Goal: Task Accomplishment & Management: Manage account settings

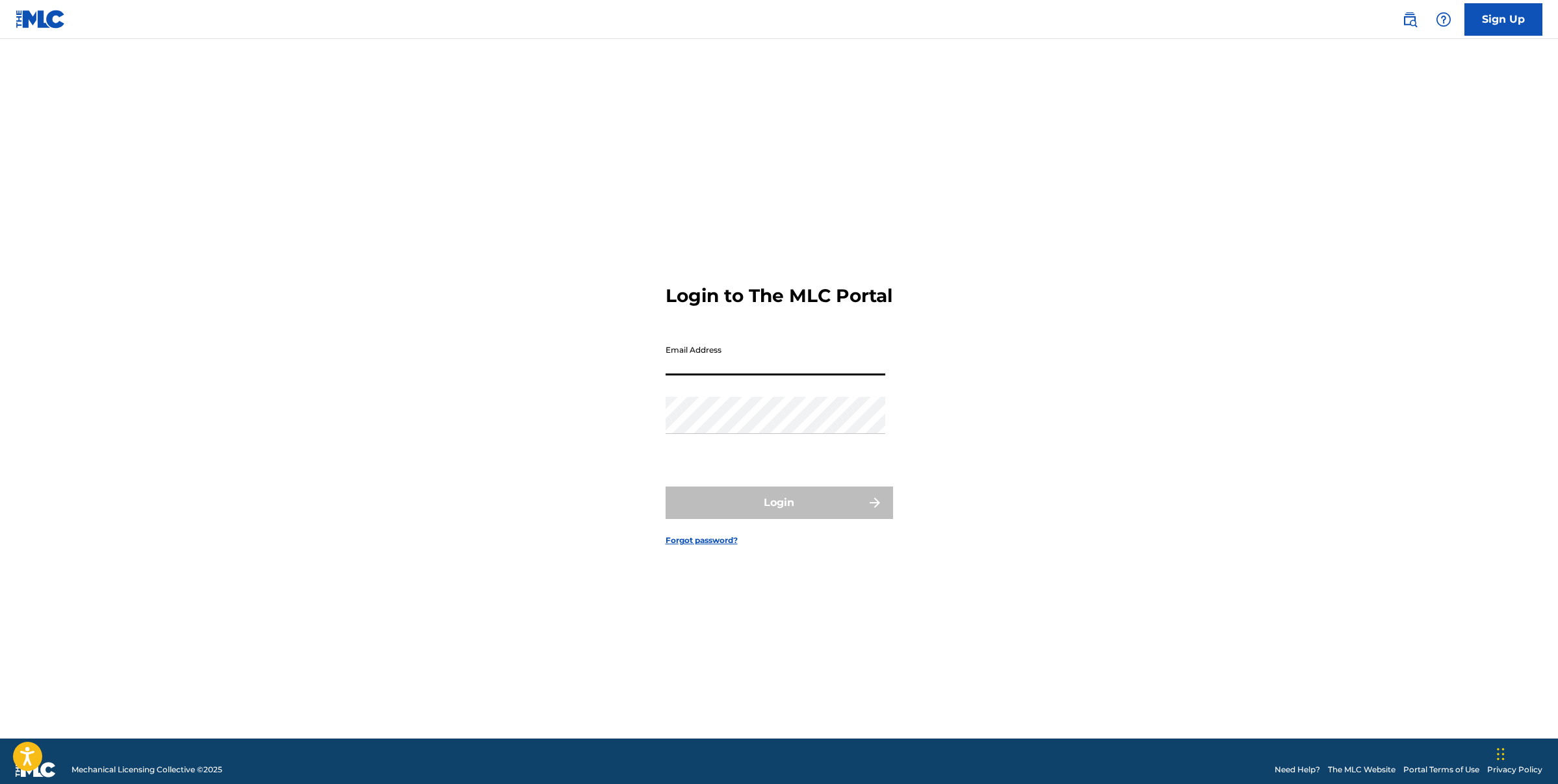
click at [725, 369] on input "Email Address" at bounding box center [775, 357] width 219 height 37
type input "[EMAIL_ADDRESS][DOMAIN_NAME]"
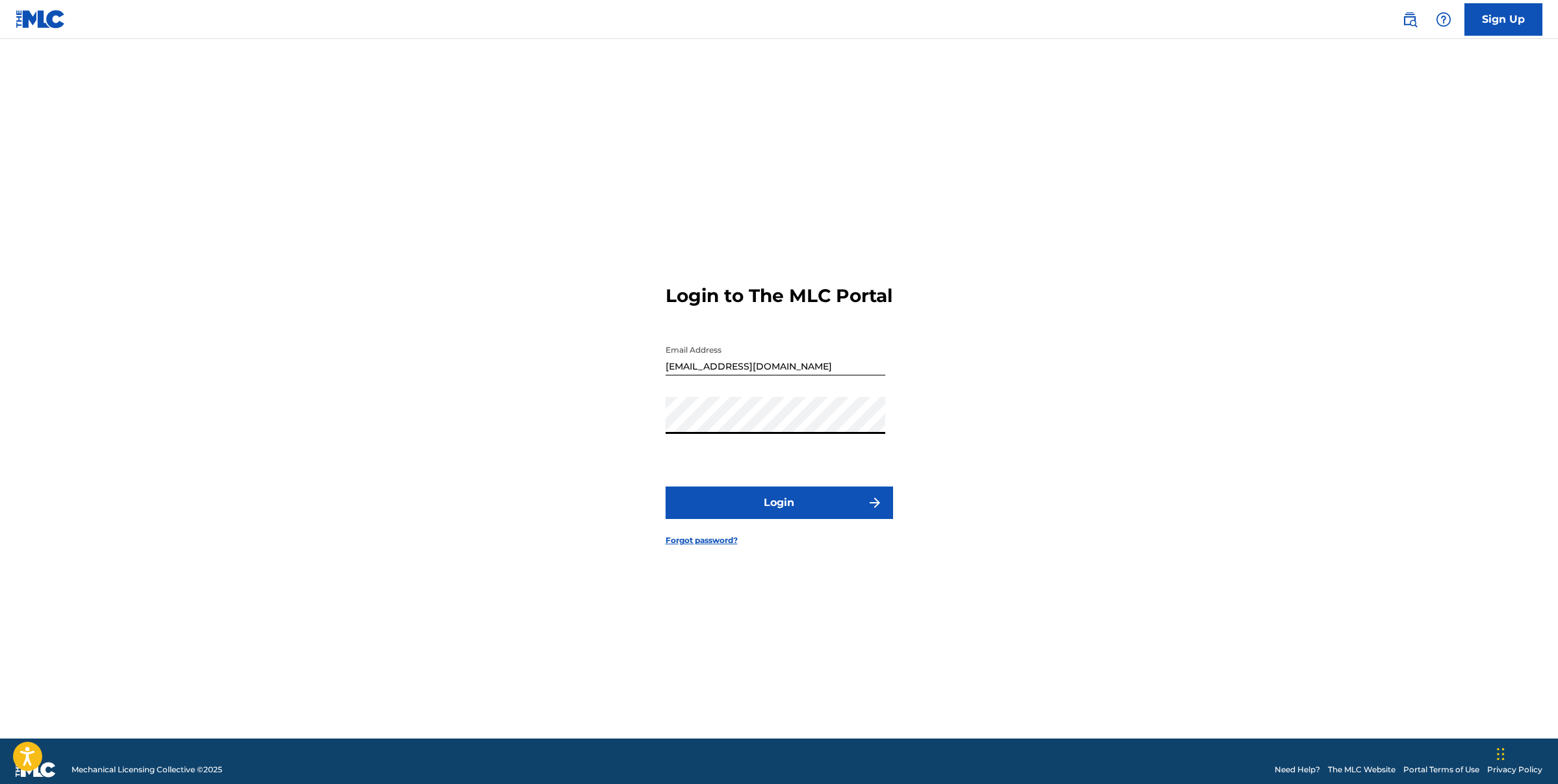
click at [665, 486] on button "Login" at bounding box center [778, 503] width 227 height 32
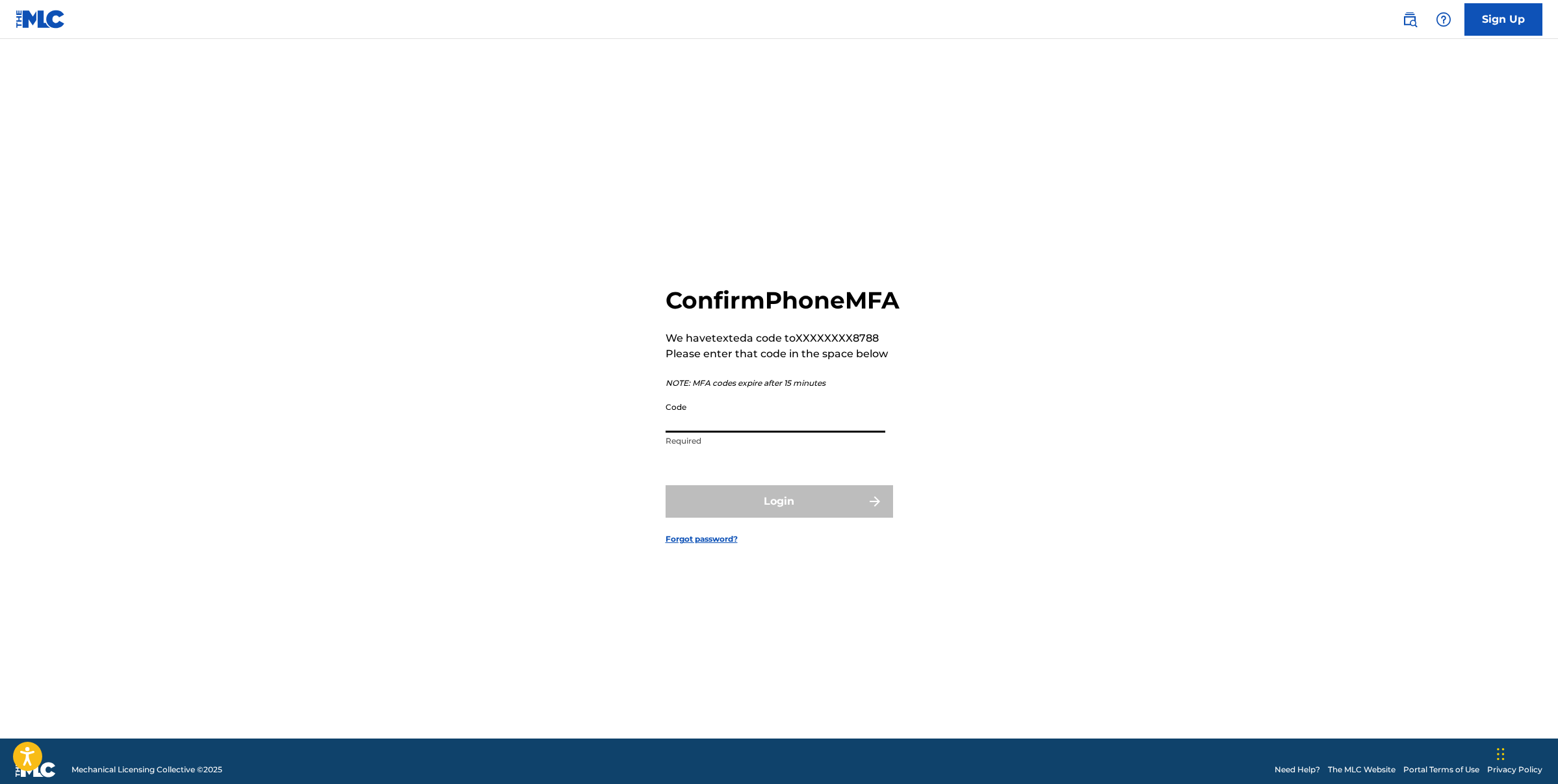
click at [859, 425] on input "Code" at bounding box center [775, 414] width 219 height 37
type input "138818"
click at [665, 486] on button "Login" at bounding box center [778, 502] width 227 height 32
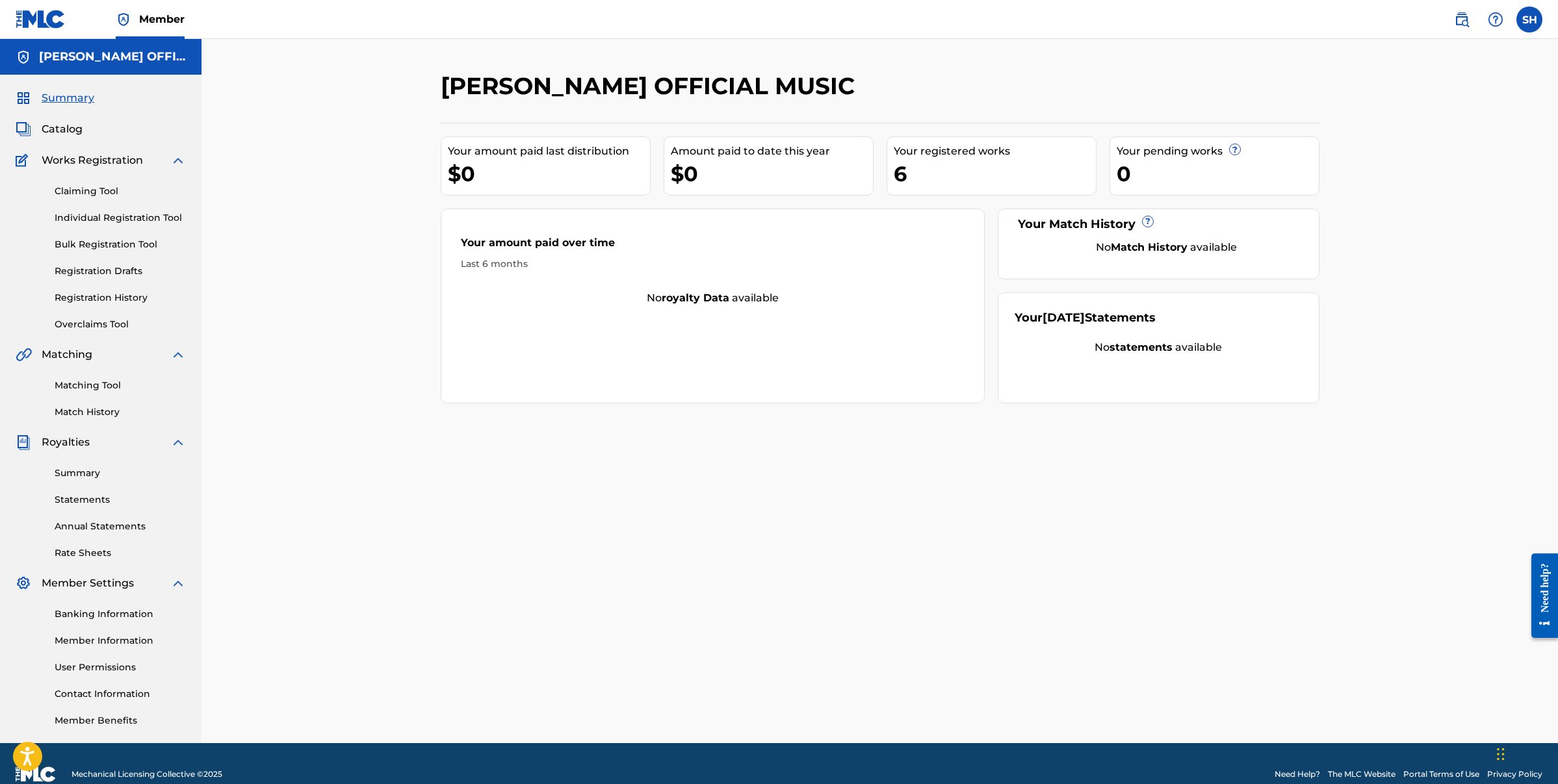
click at [88, 274] on link "Registration Drafts" at bounding box center [120, 271] width 131 height 14
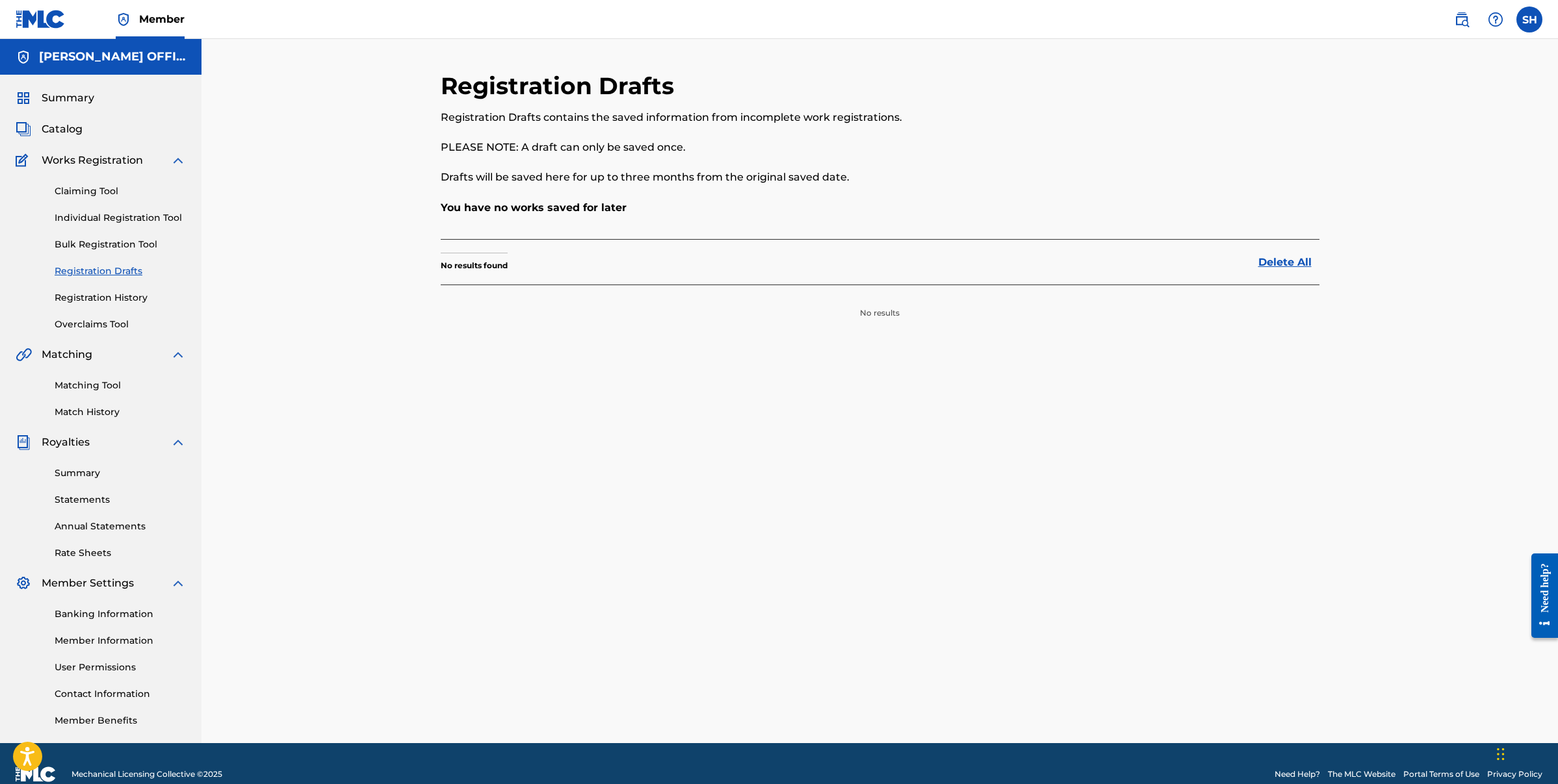
click at [89, 302] on link "Registration History" at bounding box center [120, 298] width 131 height 14
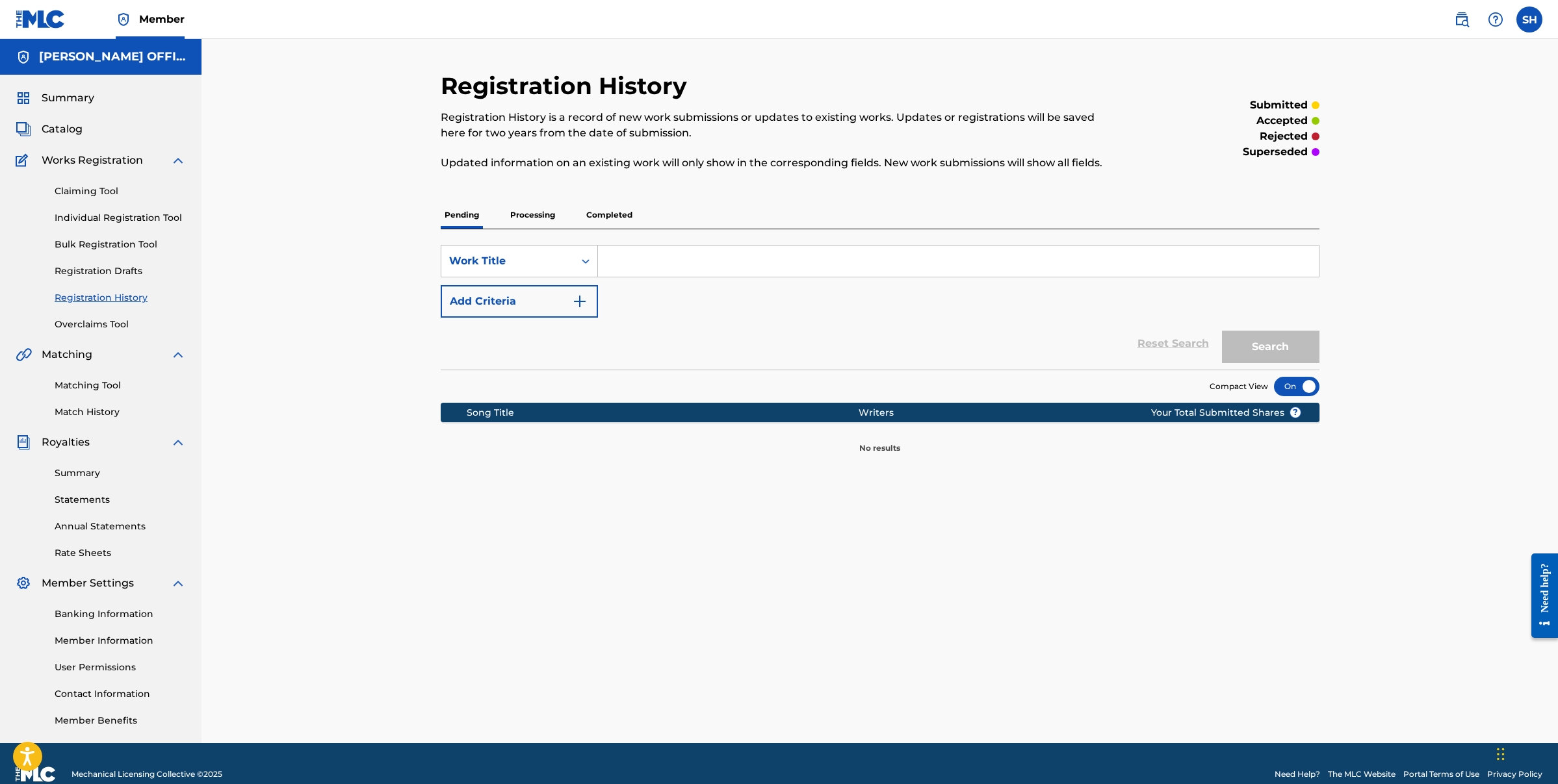
click at [99, 321] on link "Overclaims Tool" at bounding box center [120, 325] width 131 height 14
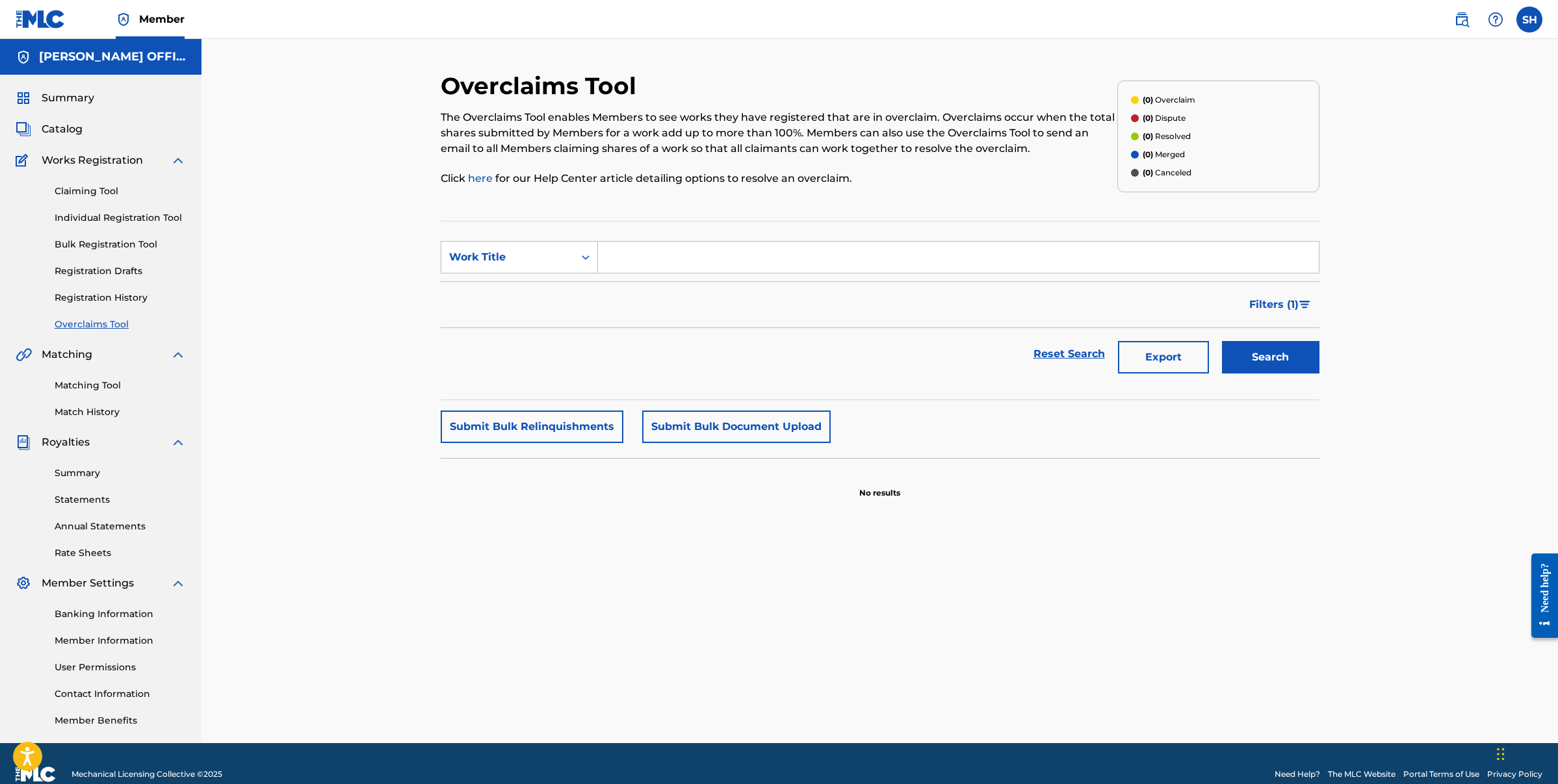
click at [94, 196] on link "Claiming Tool" at bounding box center [120, 191] width 131 height 14
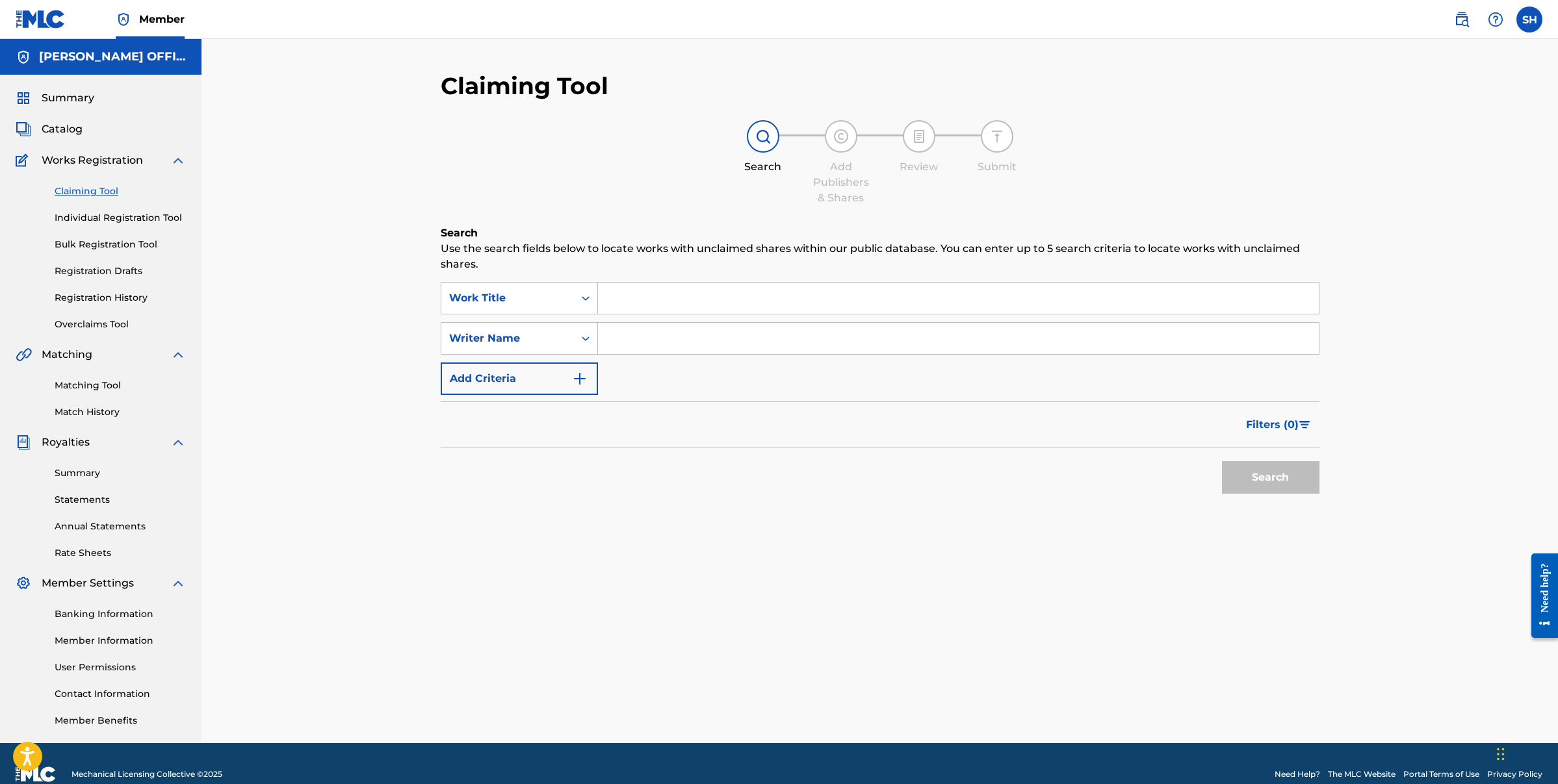
click at [93, 216] on link "Individual Registration Tool" at bounding box center [120, 218] width 131 height 14
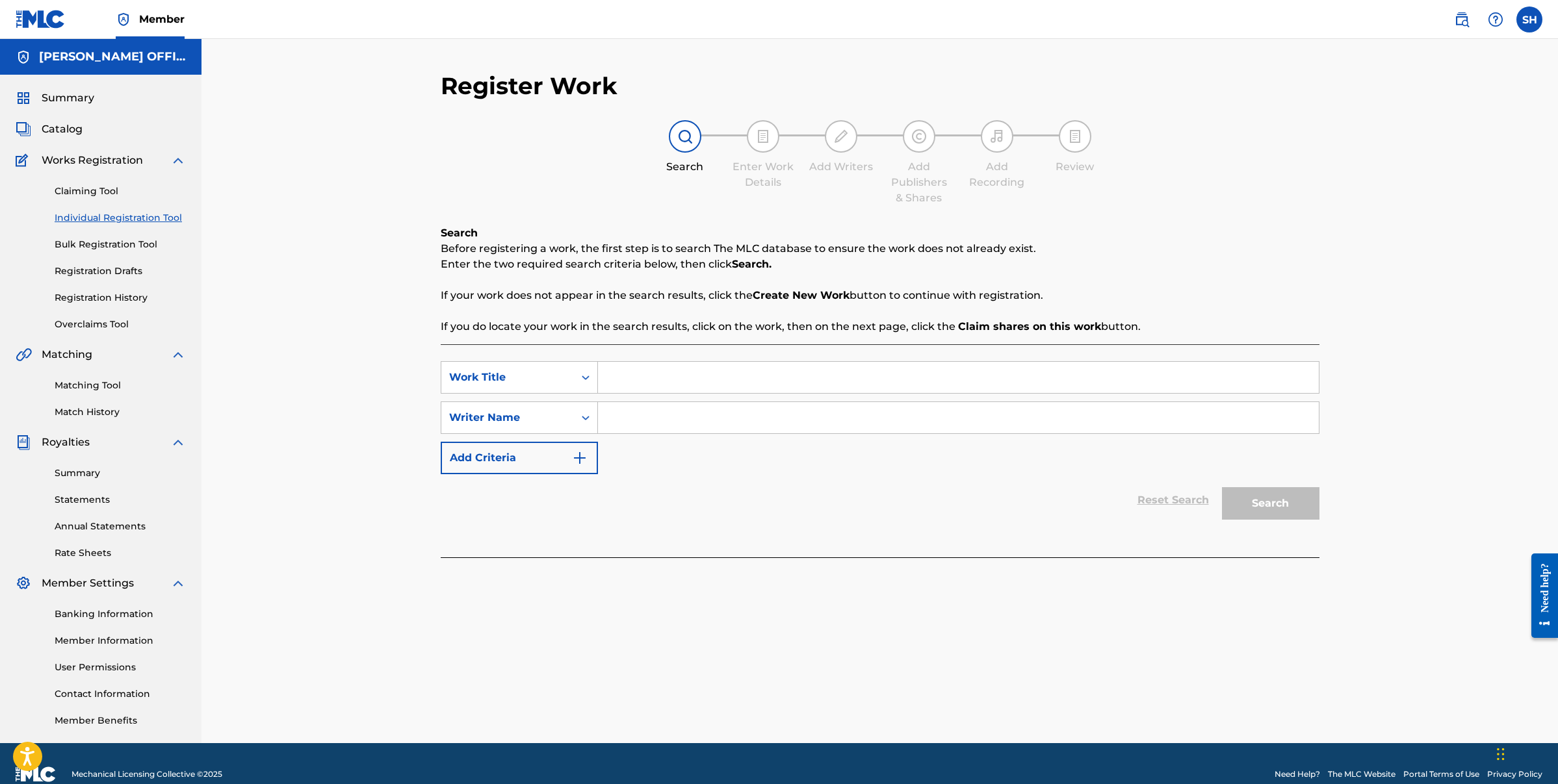
click at [97, 241] on link "Bulk Registration Tool" at bounding box center [120, 245] width 131 height 14
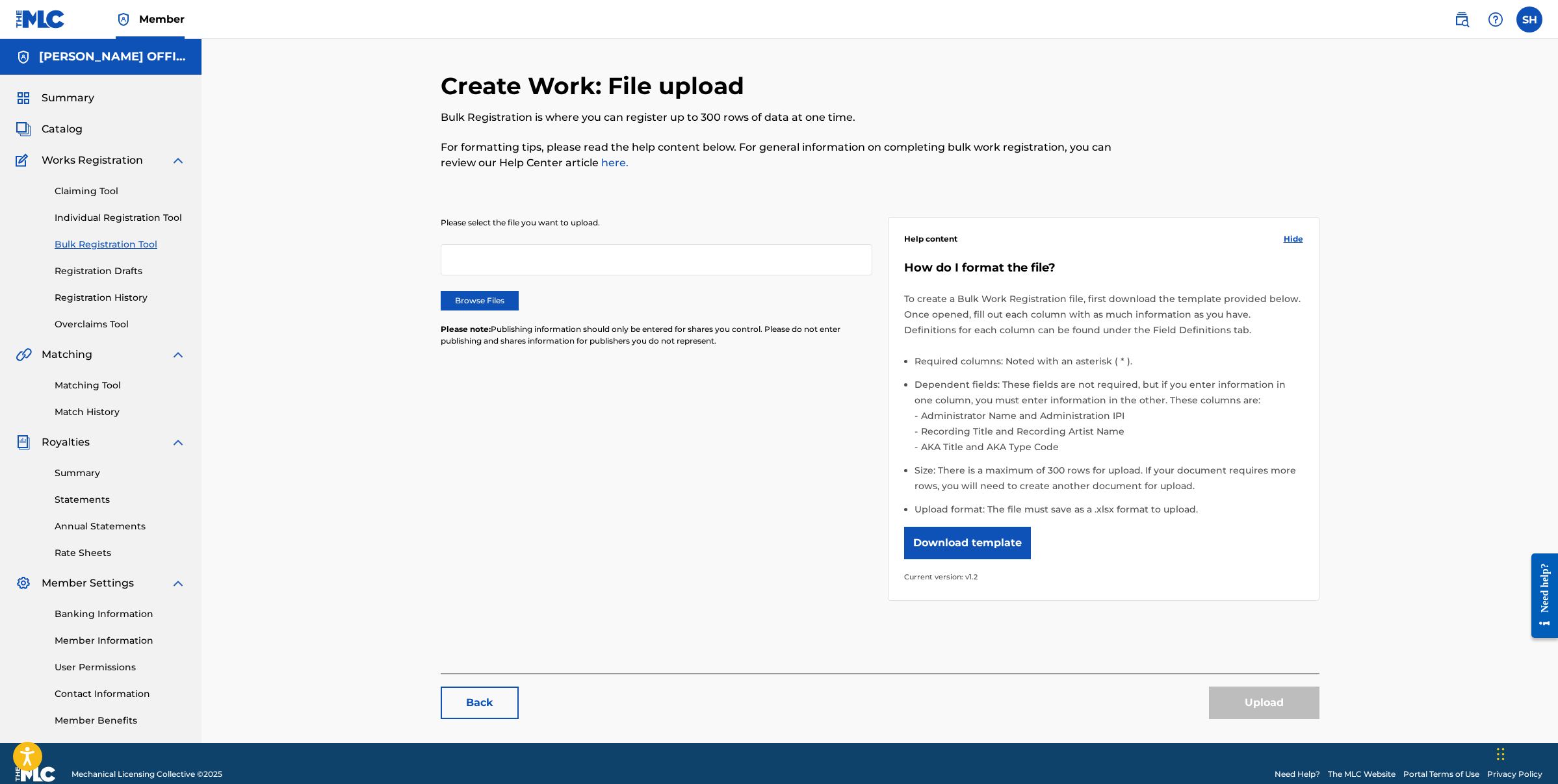
click at [97, 264] on link "Registration Drafts" at bounding box center [120, 271] width 131 height 14
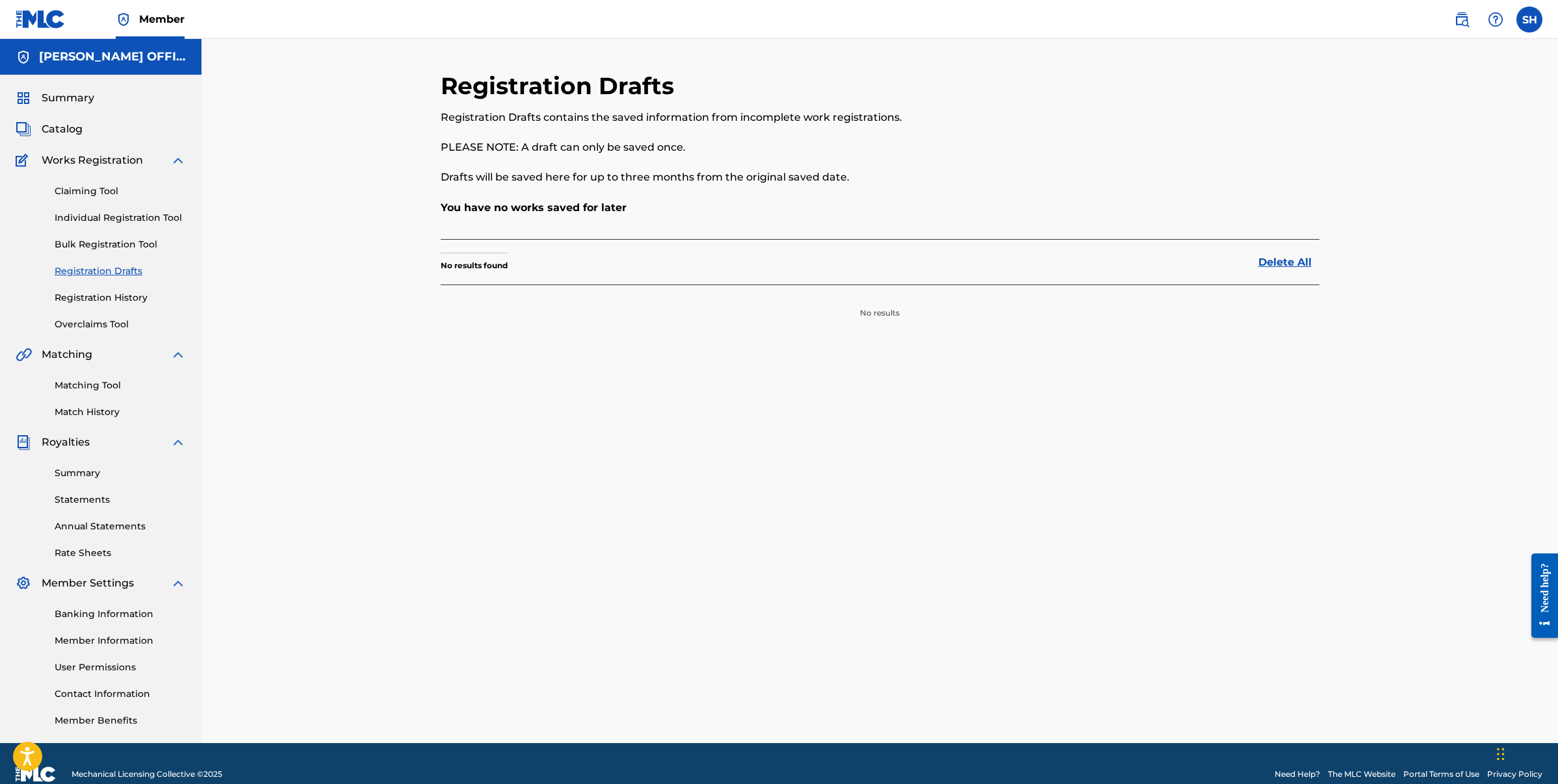
click at [99, 293] on link "Registration History" at bounding box center [120, 298] width 131 height 14
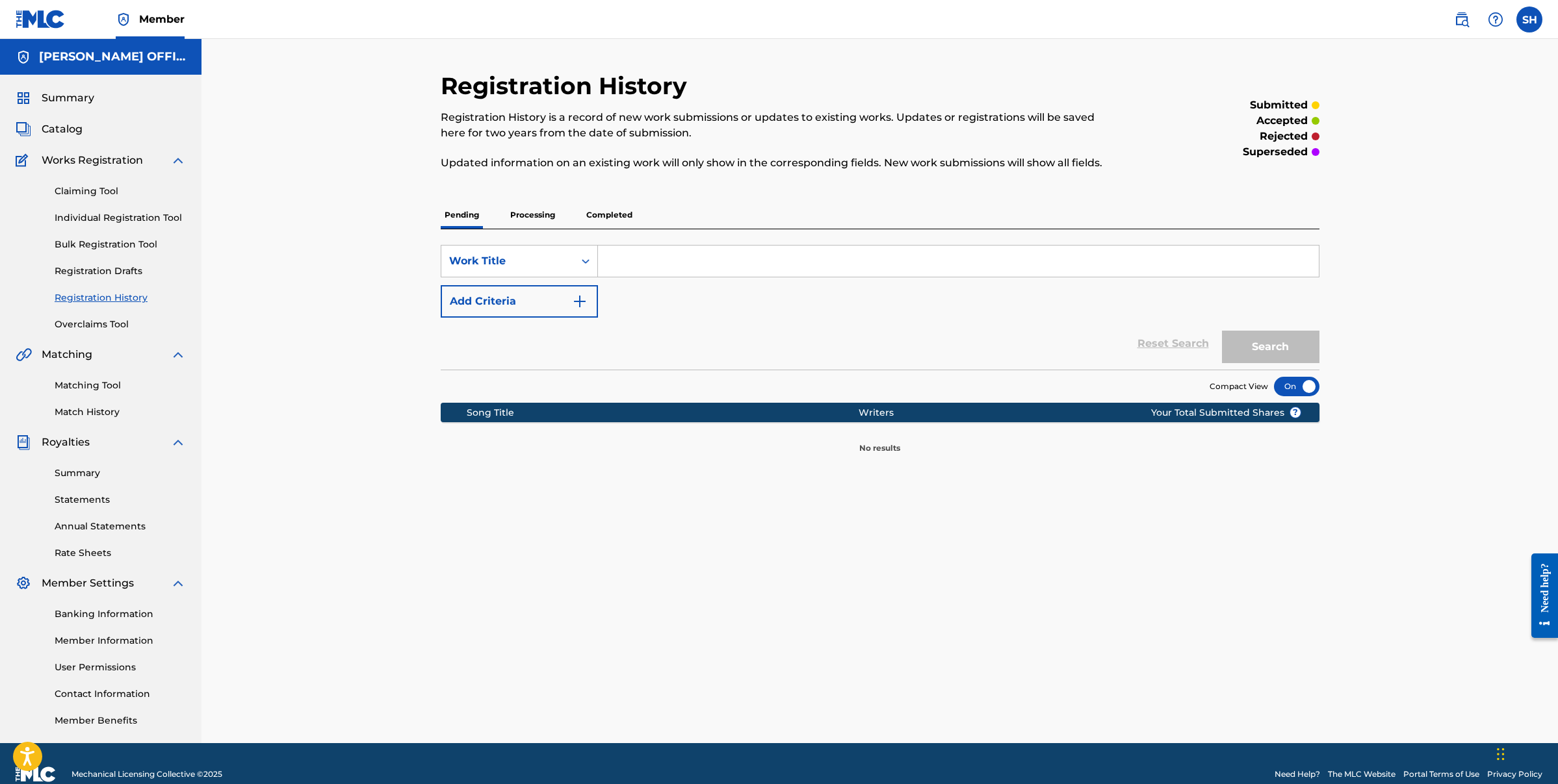
click at [531, 216] on p "Processing" at bounding box center [532, 215] width 53 height 27
click at [607, 214] on p "Completed" at bounding box center [609, 215] width 54 height 27
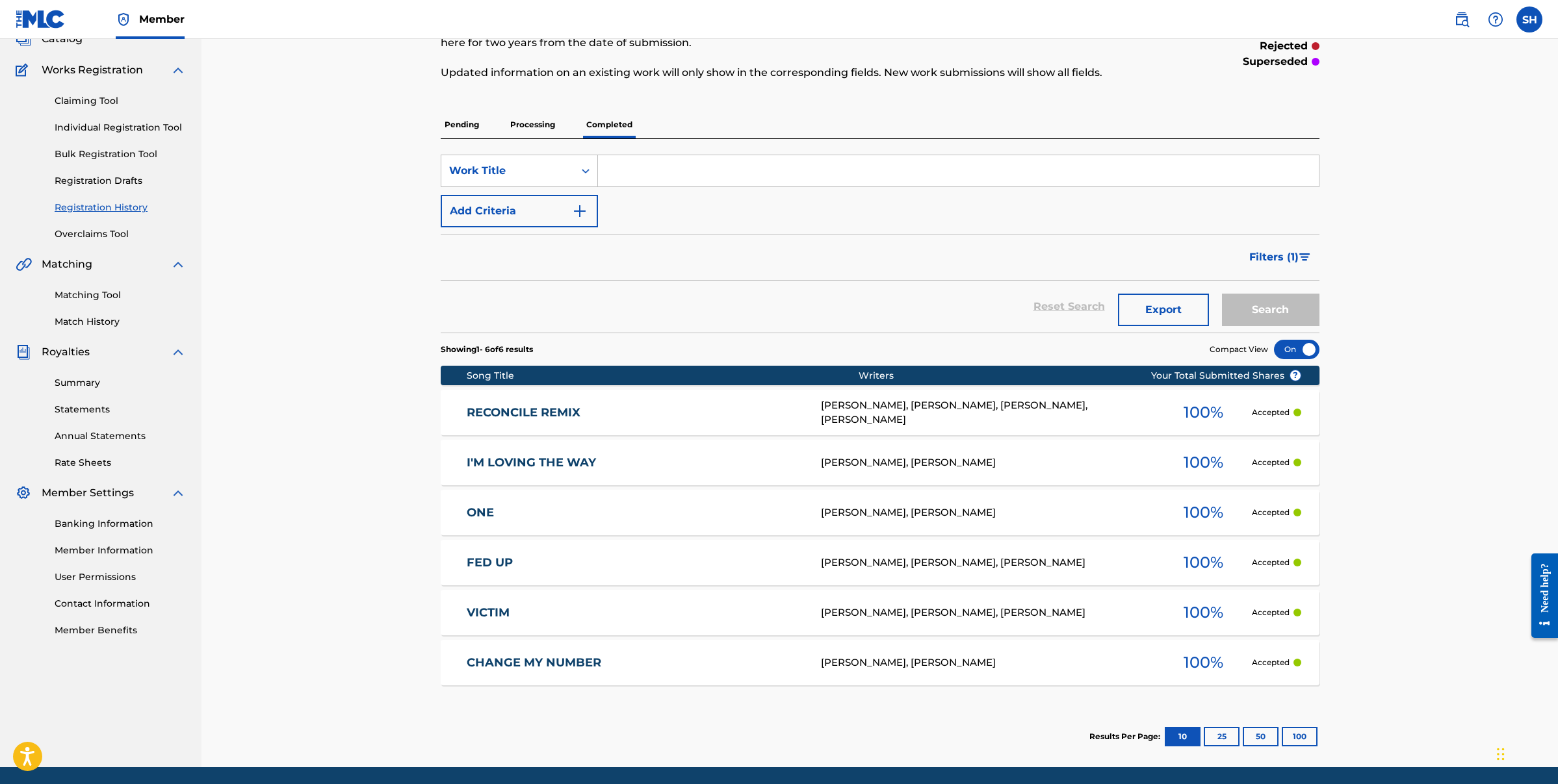
scroll to position [62, 0]
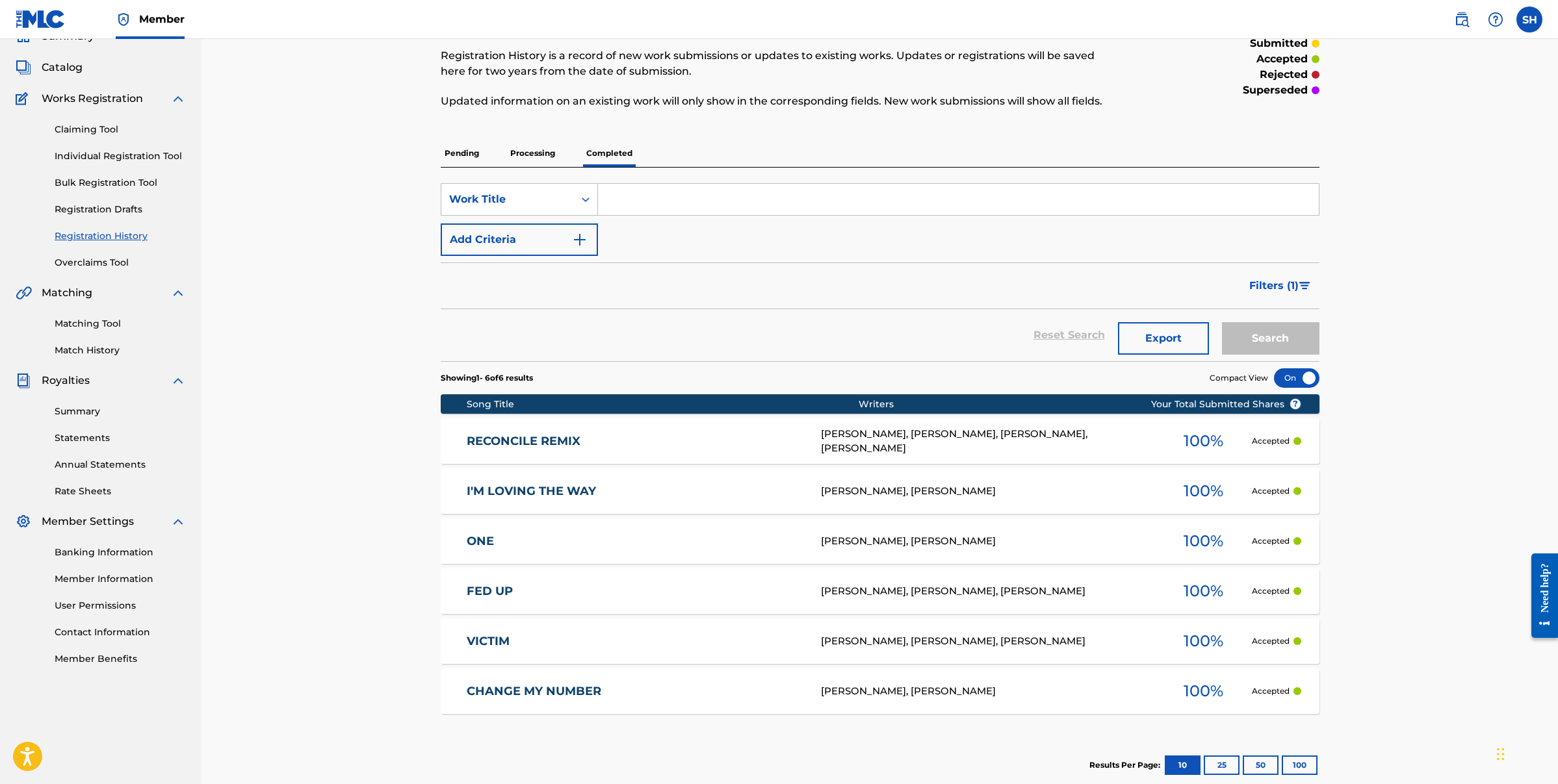
click at [57, 71] on span "Catalog" at bounding box center [62, 67] width 41 height 15
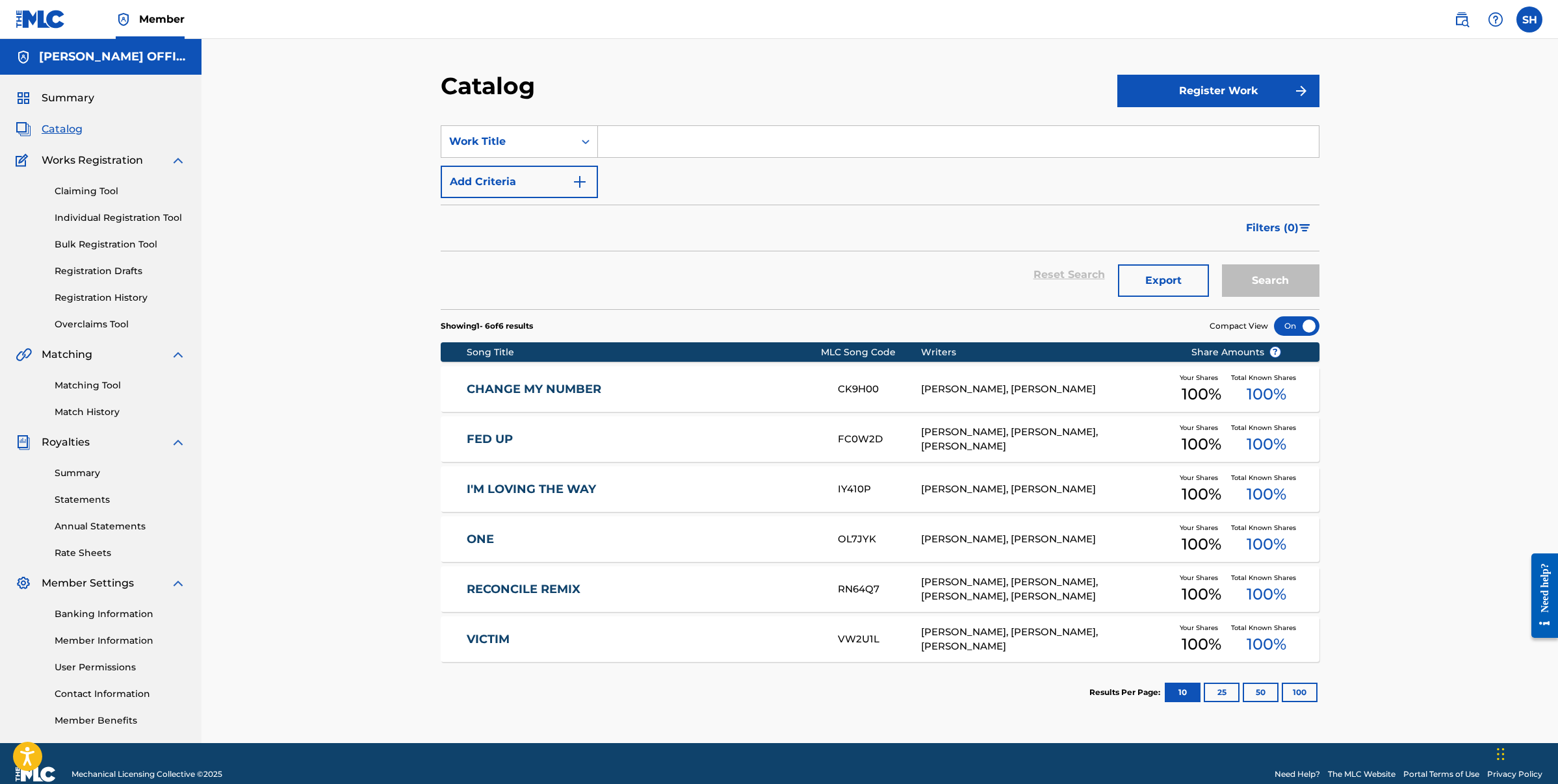
click at [1534, 24] on label at bounding box center [1529, 20] width 26 height 26
click at [1529, 20] on input "SH [PERSON_NAME] [EMAIL_ADDRESS][DOMAIN_NAME] Notification Preferences Profile …" at bounding box center [1529, 20] width 0 height 0
click at [1399, 162] on link "Profile" at bounding box center [1401, 162] width 26 height 12
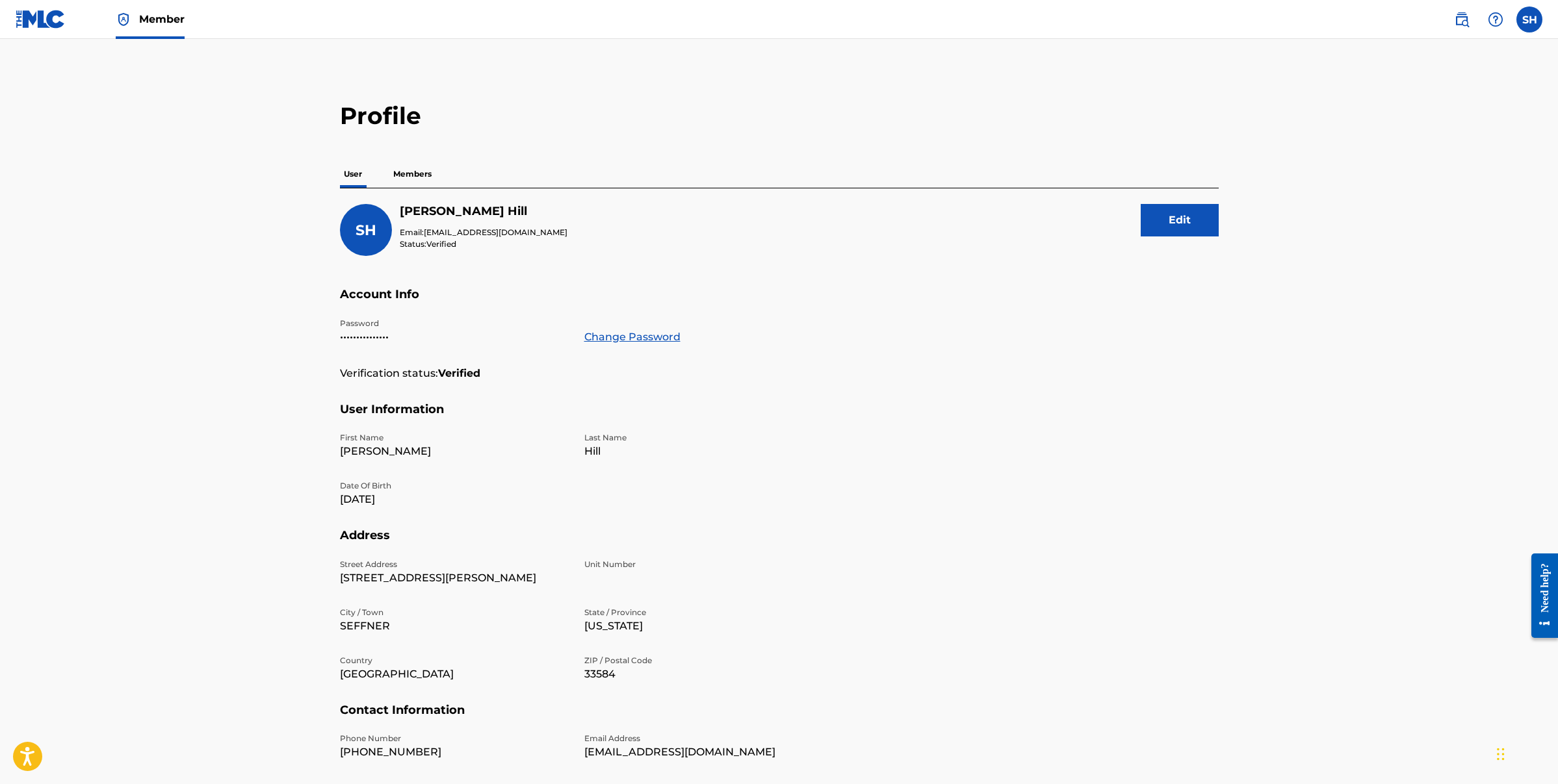
click at [156, 20] on span "Member" at bounding box center [162, 20] width 45 height 15
